Goal: Task Accomplishment & Management: Manage account settings

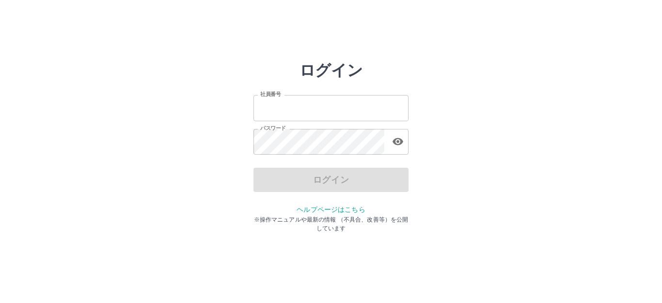
type input "*******"
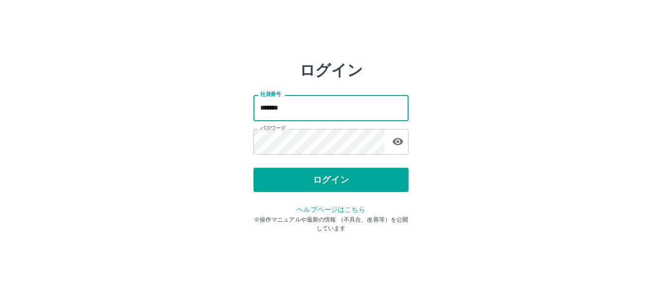
click at [309, 108] on input "*******" at bounding box center [330, 108] width 155 height 26
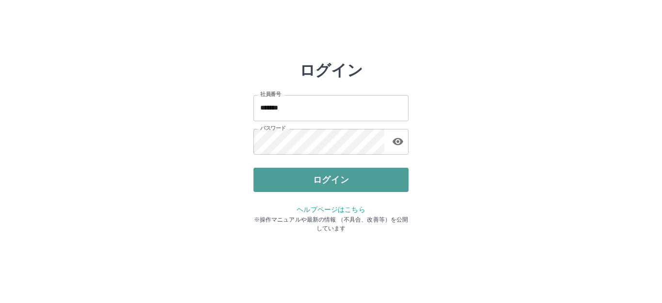
click at [315, 173] on button "ログイン" at bounding box center [330, 180] width 155 height 24
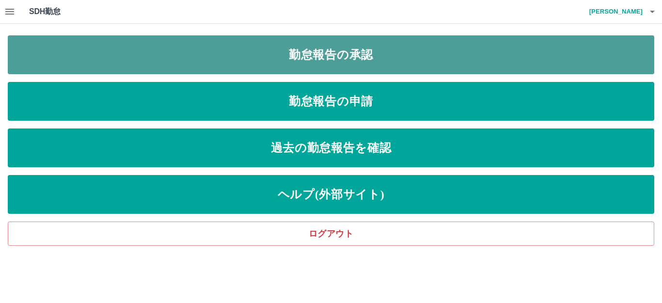
click at [243, 45] on link "勤怠報告の承認" at bounding box center [331, 54] width 646 height 39
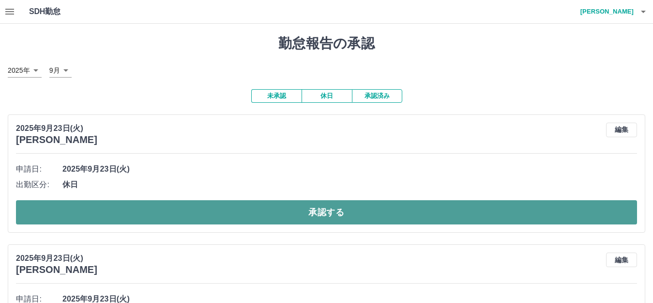
click at [262, 217] on button "承認する" at bounding box center [327, 212] width 622 height 24
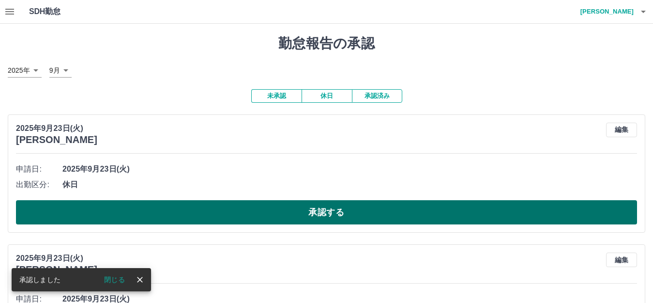
click at [284, 218] on button "承認する" at bounding box center [327, 212] width 622 height 24
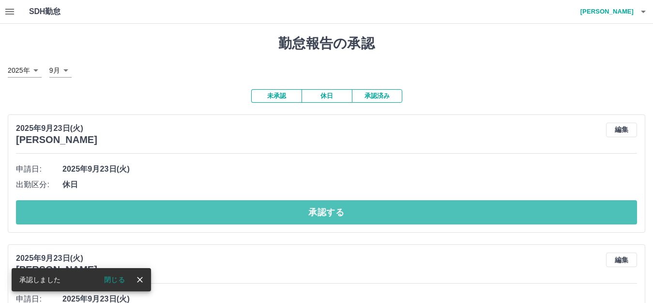
click at [289, 206] on button "承認する" at bounding box center [327, 212] width 622 height 24
click at [286, 212] on button "承認する" at bounding box center [327, 212] width 622 height 24
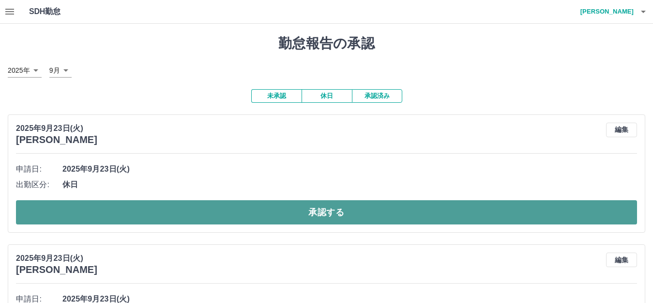
click at [284, 207] on button "承認する" at bounding box center [327, 212] width 622 height 24
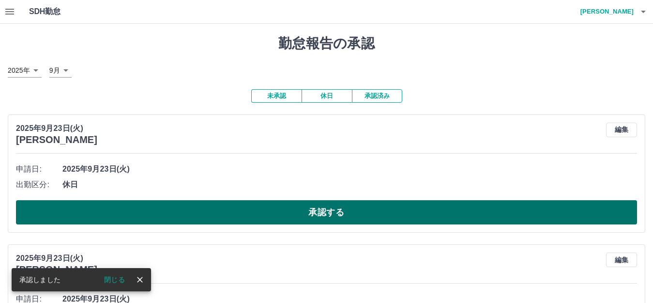
click at [283, 209] on button "承認する" at bounding box center [327, 212] width 622 height 24
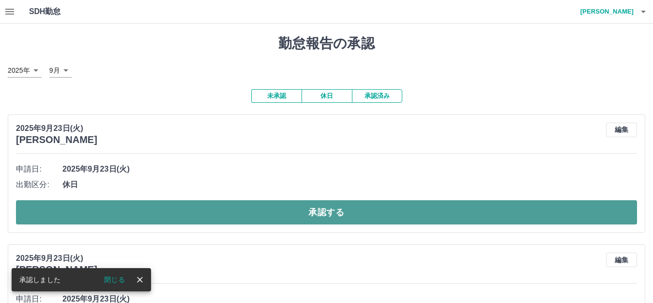
click at [281, 213] on button "承認する" at bounding box center [327, 212] width 622 height 24
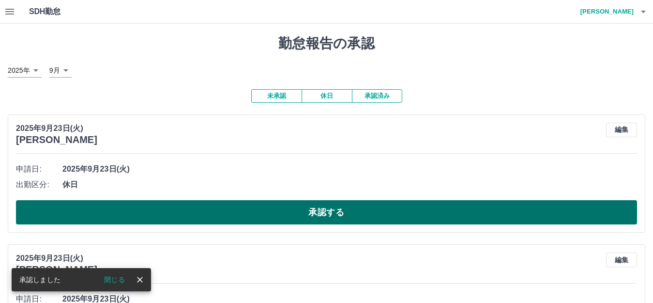
click at [281, 214] on button "承認する" at bounding box center [327, 212] width 622 height 24
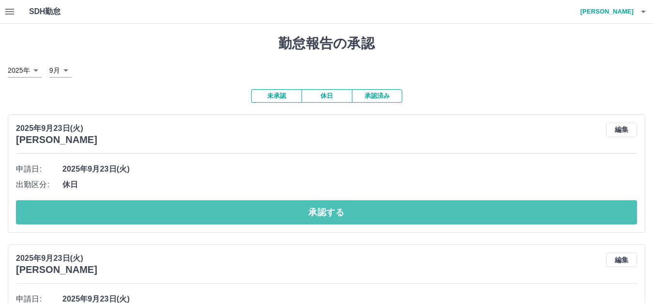
click at [281, 214] on button "承認する" at bounding box center [327, 212] width 622 height 24
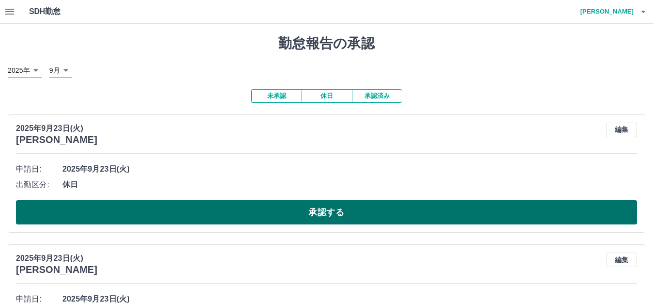
click at [272, 213] on button "承認する" at bounding box center [327, 212] width 622 height 24
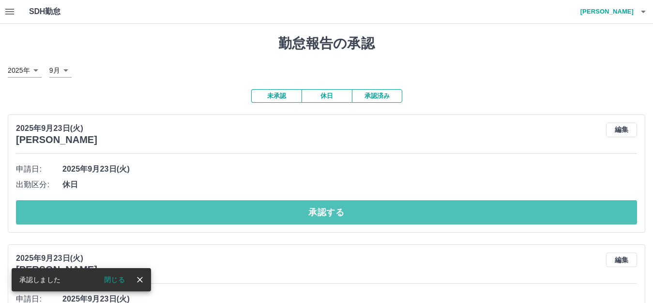
click at [271, 213] on button "承認する" at bounding box center [327, 212] width 622 height 24
click at [270, 211] on button "承認する" at bounding box center [327, 212] width 622 height 24
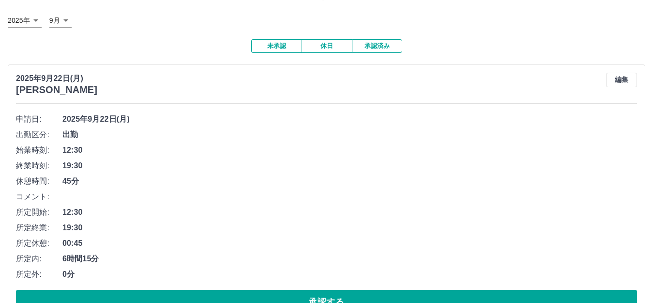
scroll to position [48, 0]
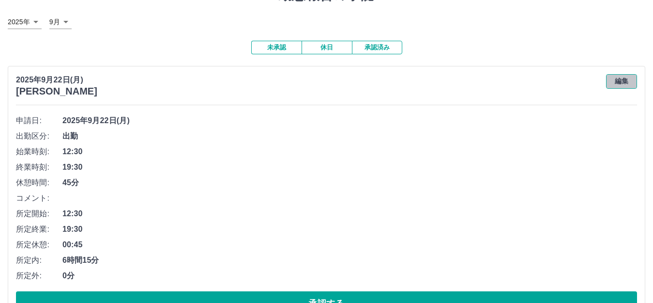
click at [614, 81] on button "編集" at bounding box center [622, 81] width 31 height 15
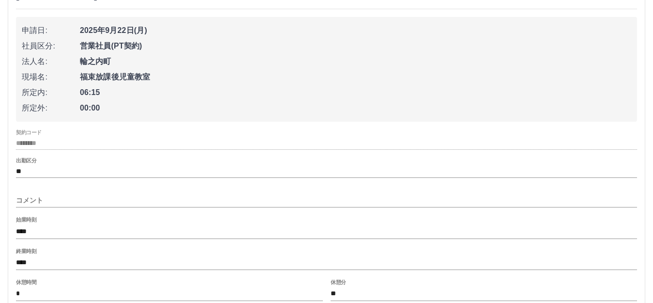
scroll to position [145, 0]
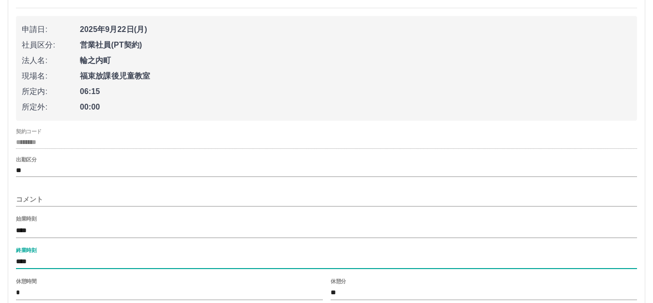
click at [31, 263] on input "****" at bounding box center [327, 262] width 622 height 14
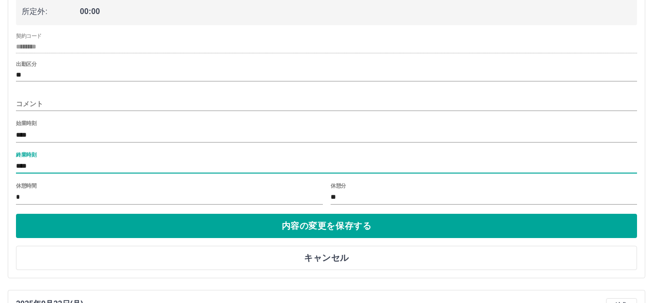
scroll to position [242, 0]
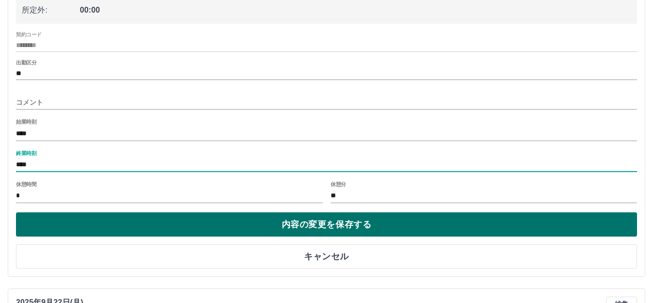
type input "****"
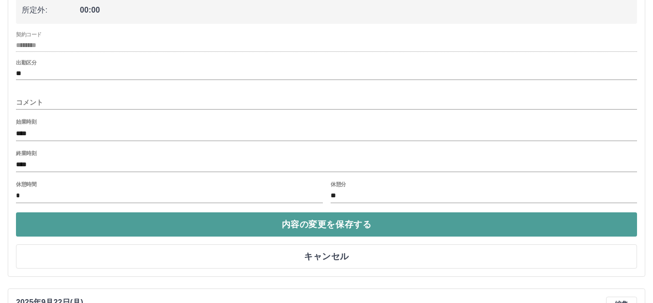
click at [184, 228] on button "内容の変更を保存する" at bounding box center [327, 224] width 622 height 24
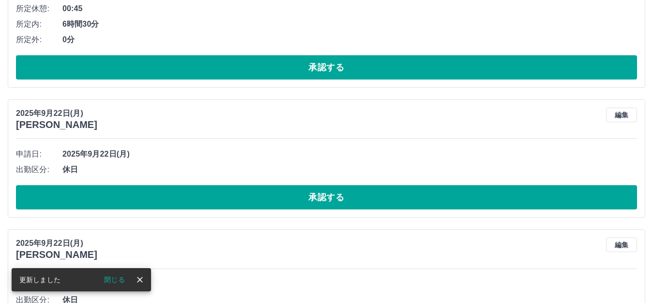
scroll to position [339, 0]
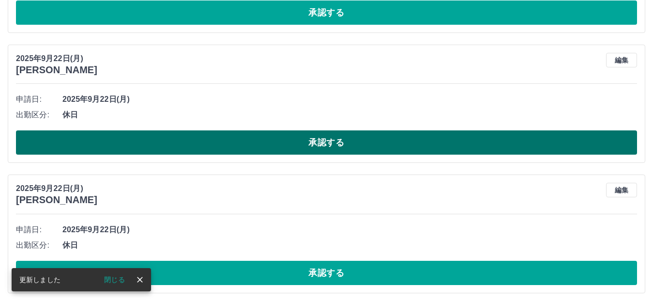
click at [165, 149] on button "承認する" at bounding box center [327, 142] width 622 height 24
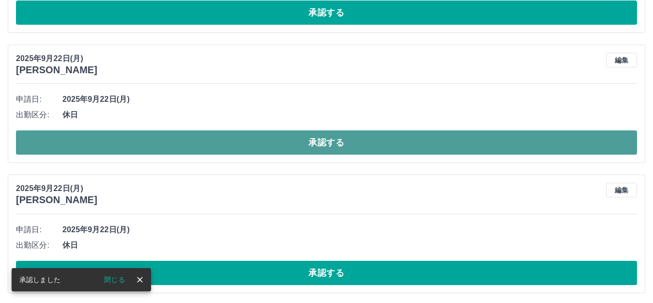
click at [177, 141] on button "承認する" at bounding box center [327, 142] width 622 height 24
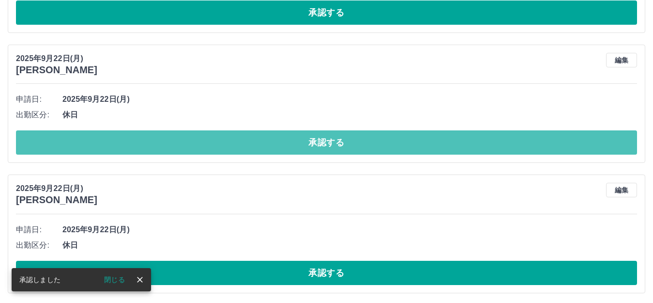
click at [177, 141] on button "承認する" at bounding box center [327, 142] width 622 height 24
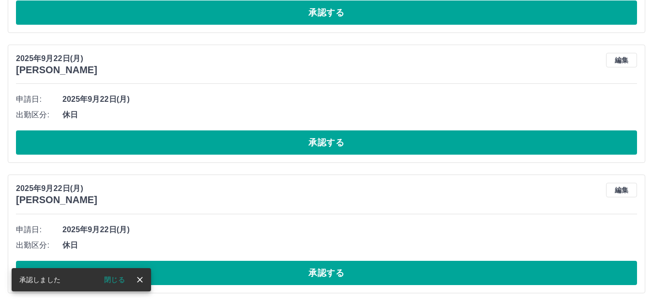
click at [177, 141] on button "承認する" at bounding box center [327, 142] width 622 height 24
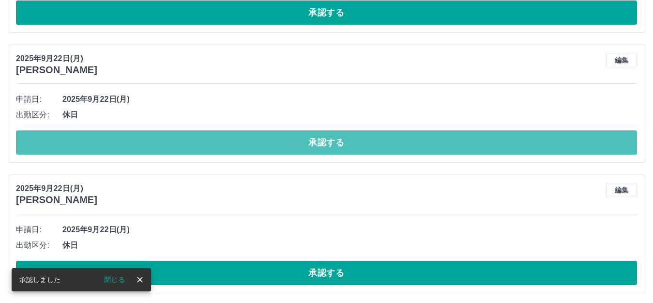
click at [177, 141] on button "承認する" at bounding box center [327, 142] width 622 height 24
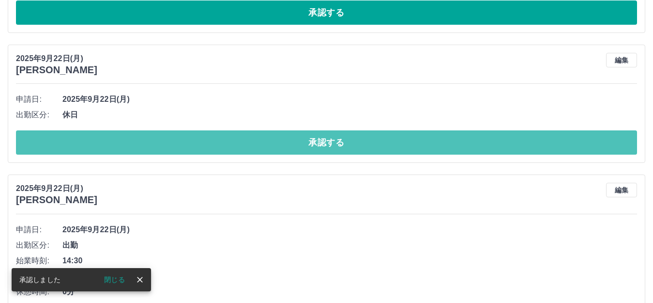
click at [177, 145] on button "承認する" at bounding box center [327, 142] width 622 height 24
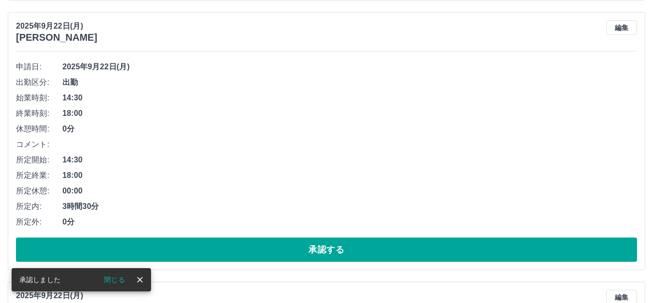
scroll to position [291, 0]
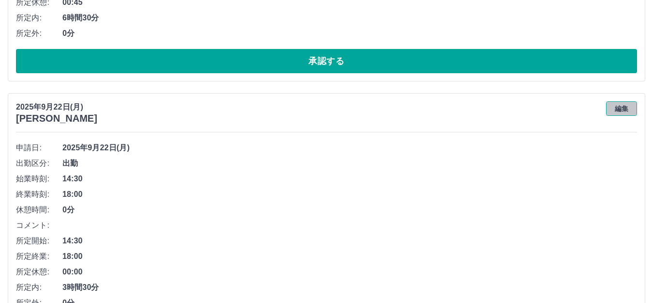
click at [622, 110] on button "編集" at bounding box center [622, 108] width 31 height 15
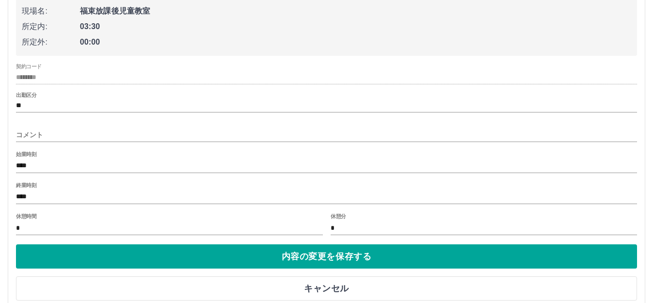
scroll to position [581, 0]
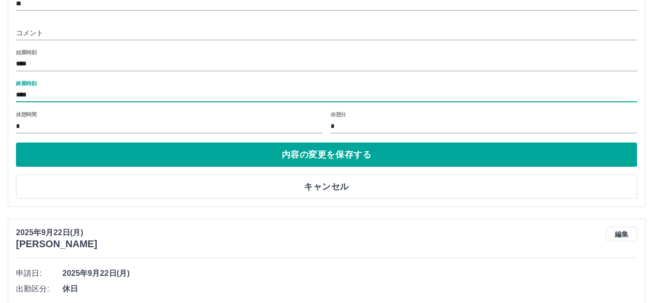
click at [33, 96] on input "****" at bounding box center [327, 95] width 622 height 14
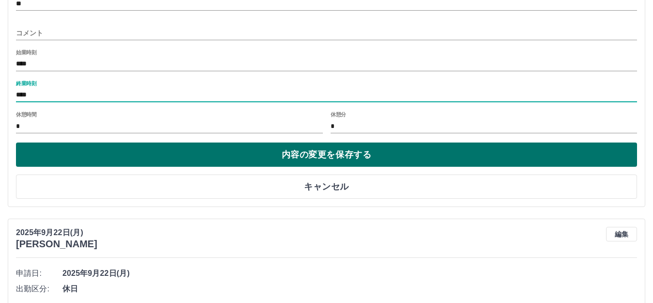
type input "****"
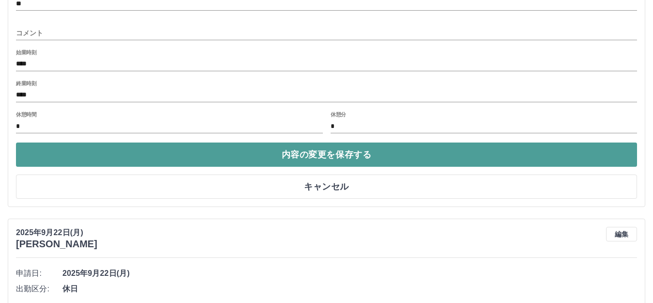
click at [59, 151] on button "内容の変更を保存する" at bounding box center [327, 154] width 622 height 24
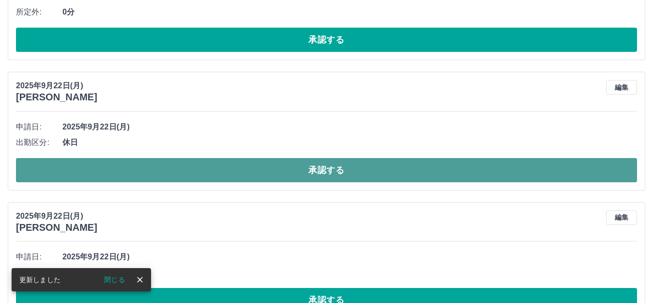
click at [67, 162] on button "承認する" at bounding box center [327, 170] width 622 height 24
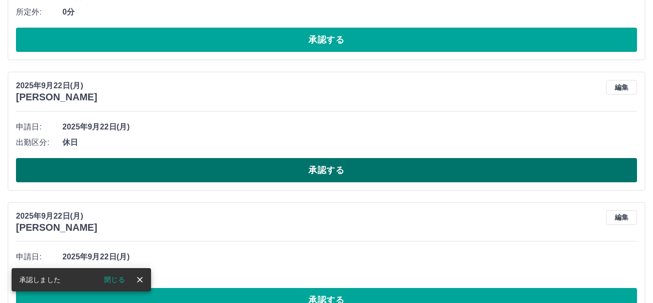
click at [107, 174] on button "承認する" at bounding box center [327, 170] width 622 height 24
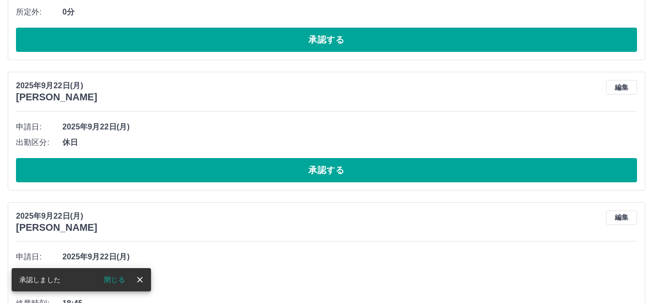
click at [109, 171] on button "承認する" at bounding box center [327, 170] width 622 height 24
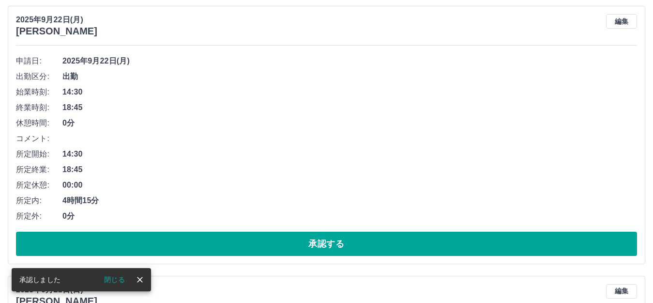
scroll to position [630, 0]
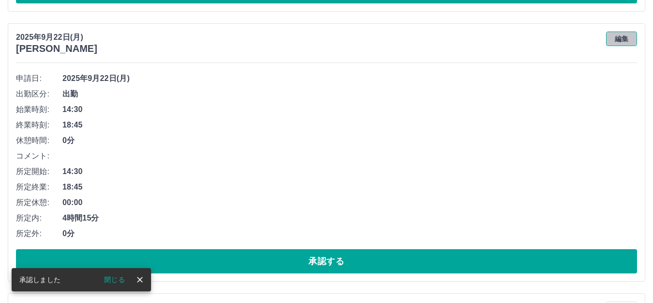
click at [618, 40] on button "編集" at bounding box center [622, 38] width 31 height 15
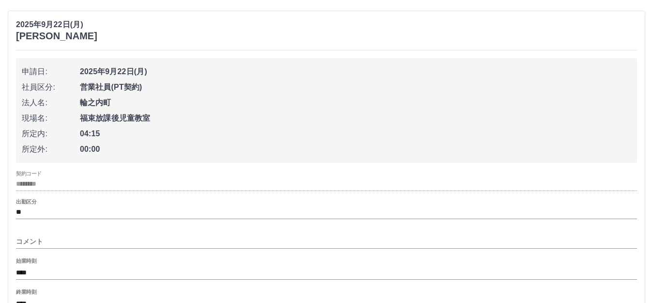
scroll to position [727, 0]
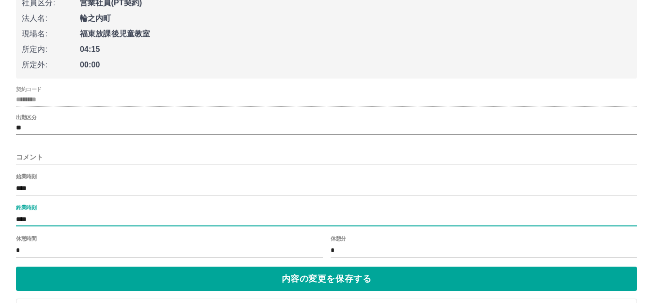
click at [35, 217] on input "****" at bounding box center [327, 219] width 622 height 14
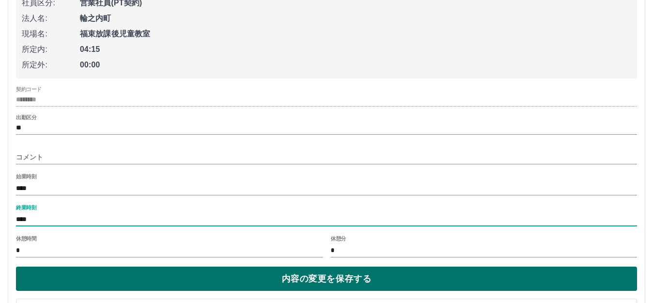
type input "****"
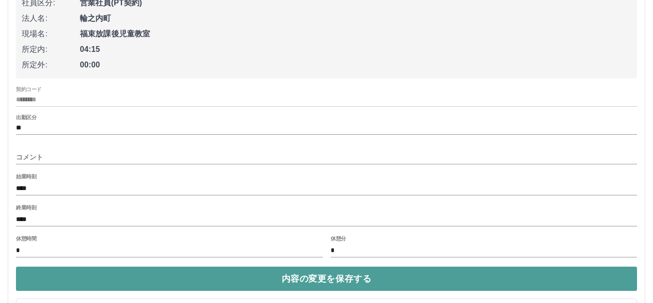
click at [54, 273] on button "内容の変更を保存する" at bounding box center [327, 278] width 622 height 24
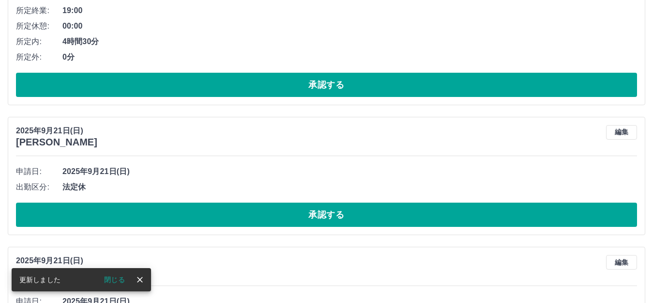
scroll to position [824, 0]
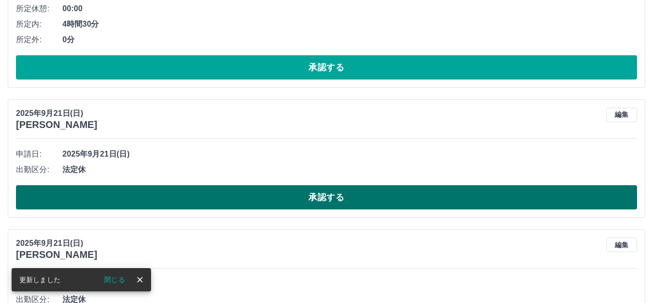
click at [102, 200] on button "承認する" at bounding box center [327, 197] width 622 height 24
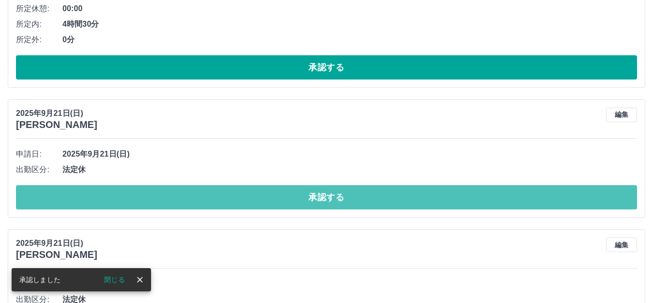
click at [103, 199] on button "承認する" at bounding box center [327, 197] width 622 height 24
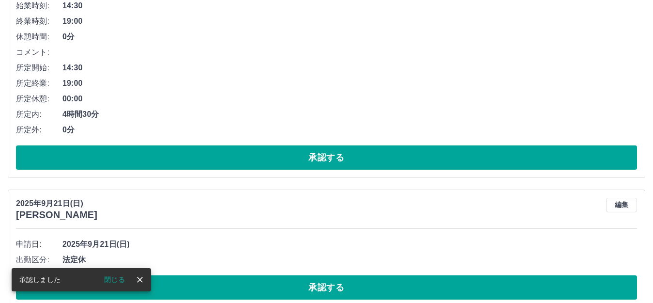
scroll to position [751, 0]
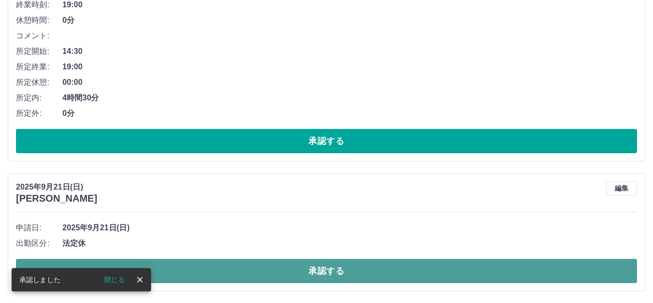
click at [253, 275] on button "承認する" at bounding box center [327, 271] width 622 height 24
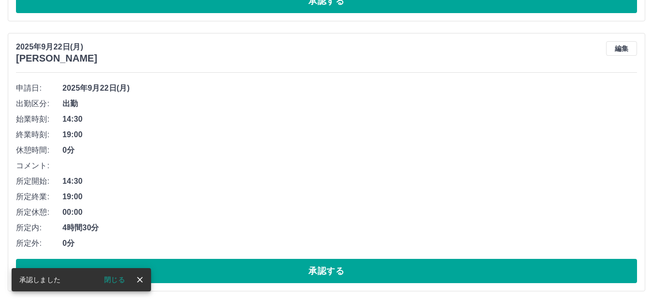
scroll to position [621, 0]
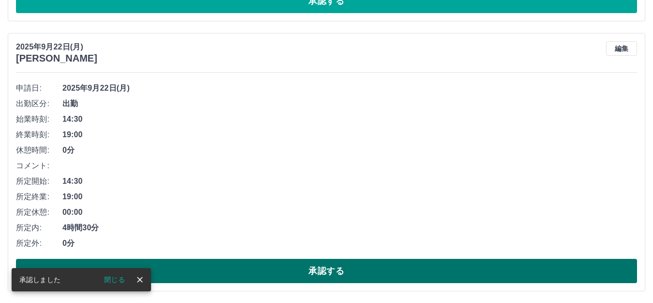
click at [212, 274] on button "承認する" at bounding box center [327, 271] width 622 height 24
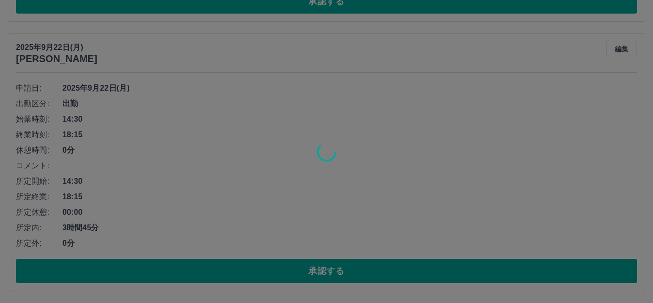
scroll to position [330, 0]
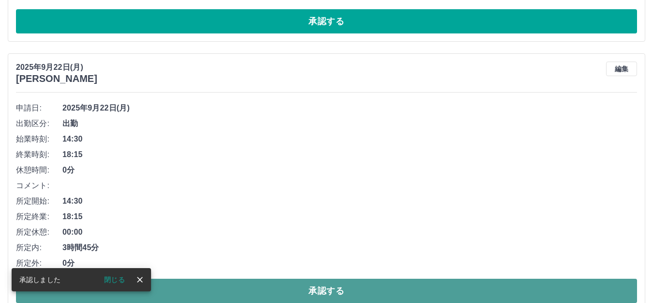
click at [193, 294] on button "承認する" at bounding box center [327, 291] width 622 height 24
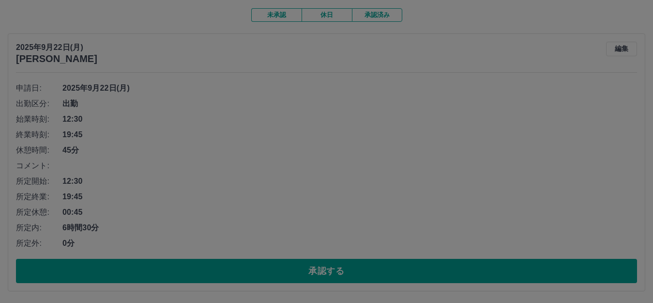
scroll to position [82, 0]
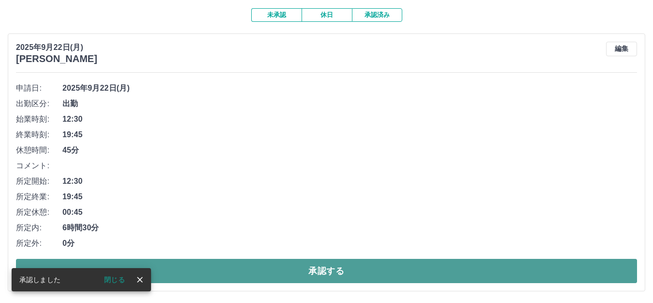
click at [217, 273] on button "承認する" at bounding box center [327, 271] width 622 height 24
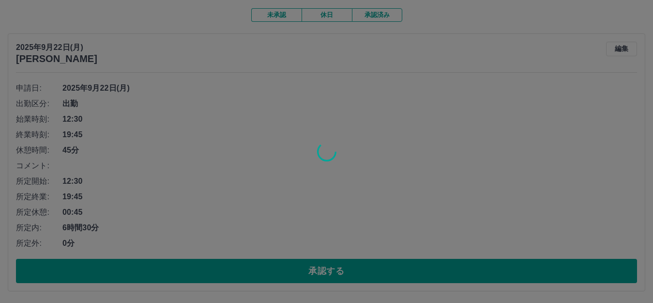
scroll to position [0, 0]
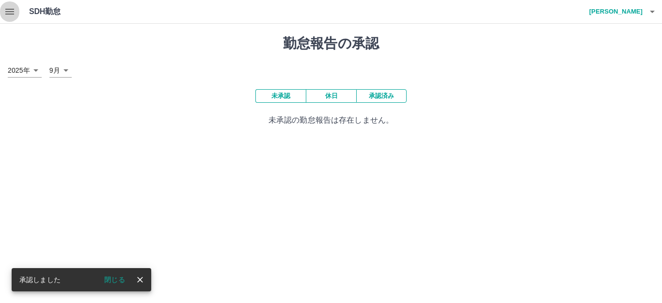
click at [5, 7] on icon "button" at bounding box center [10, 12] width 12 height 12
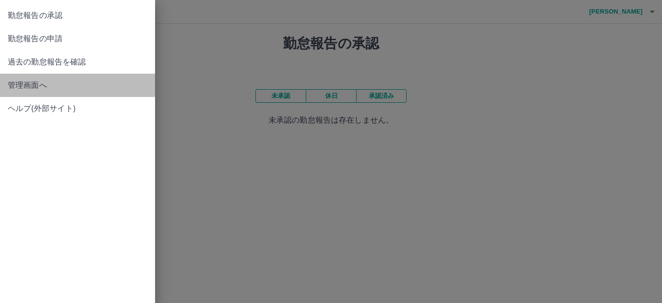
click at [25, 80] on span "管理画面へ" at bounding box center [78, 85] width 140 height 12
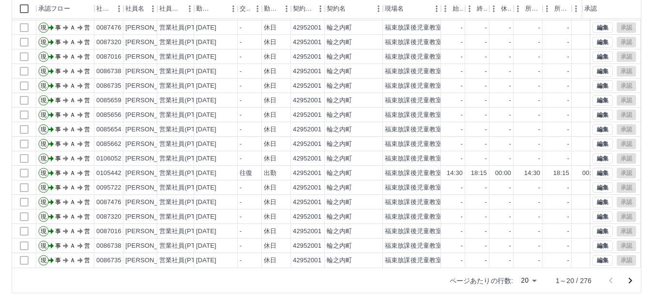
scroll to position [107, 0]
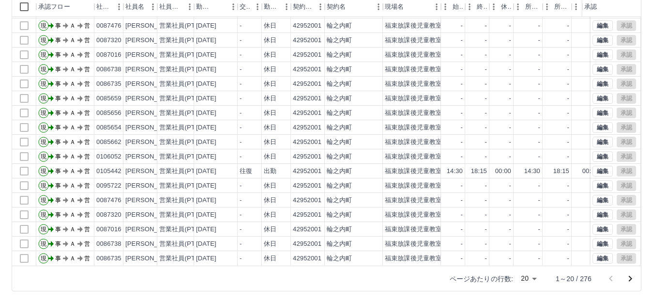
click at [630, 278] on icon "次のページへ" at bounding box center [631, 279] width 12 height 12
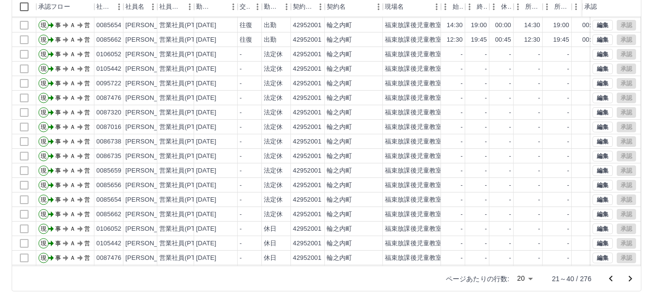
scroll to position [50, 0]
click at [609, 275] on icon "前のページへ" at bounding box center [612, 279] width 12 height 12
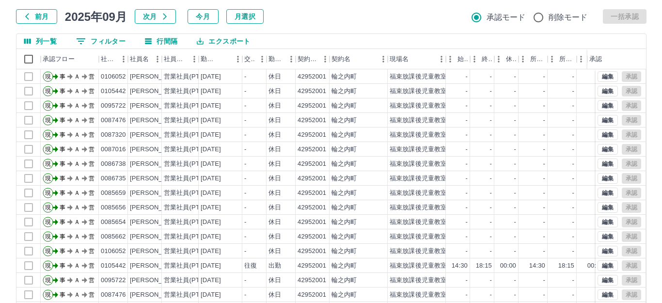
scroll to position [0, 0]
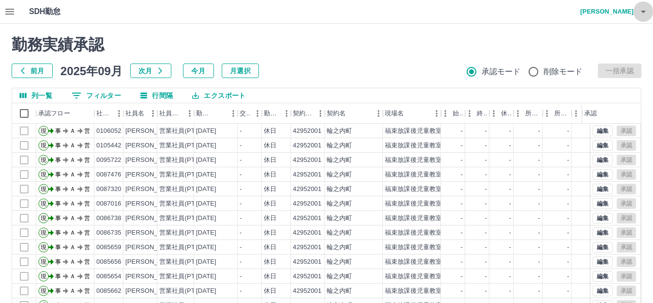
click at [640, 13] on icon "button" at bounding box center [644, 12] width 12 height 12
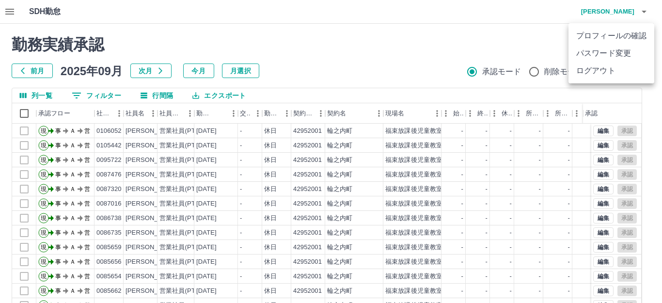
click at [617, 69] on li "ログアウト" at bounding box center [611, 70] width 86 height 17
